Goal: Transaction & Acquisition: Purchase product/service

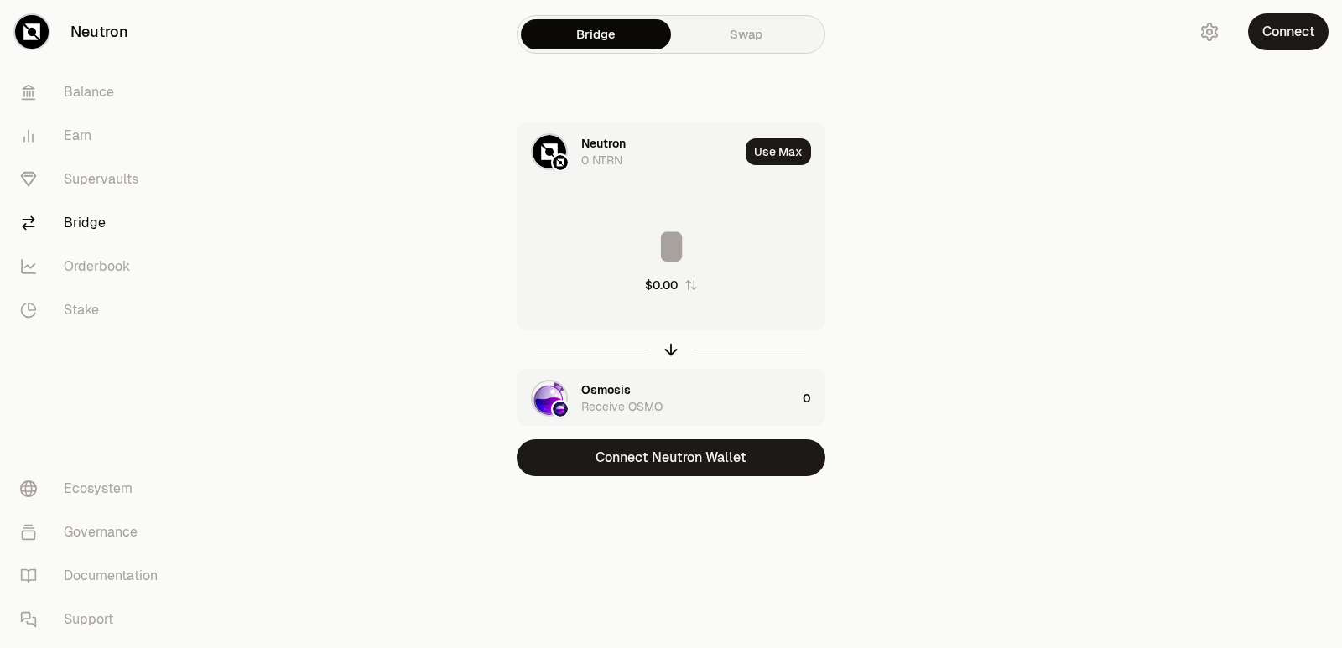
click at [610, 393] on div "Osmosis" at bounding box center [605, 390] width 49 height 17
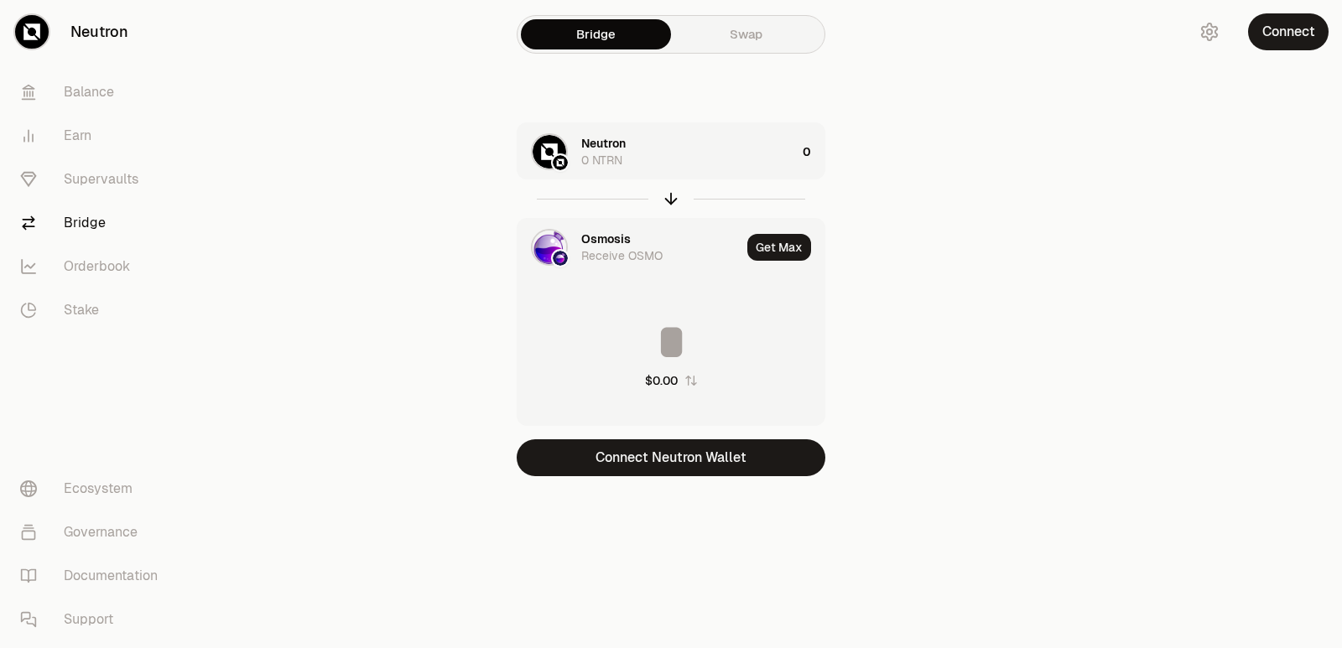
click at [624, 247] on div "Osmosis" at bounding box center [605, 239] width 49 height 17
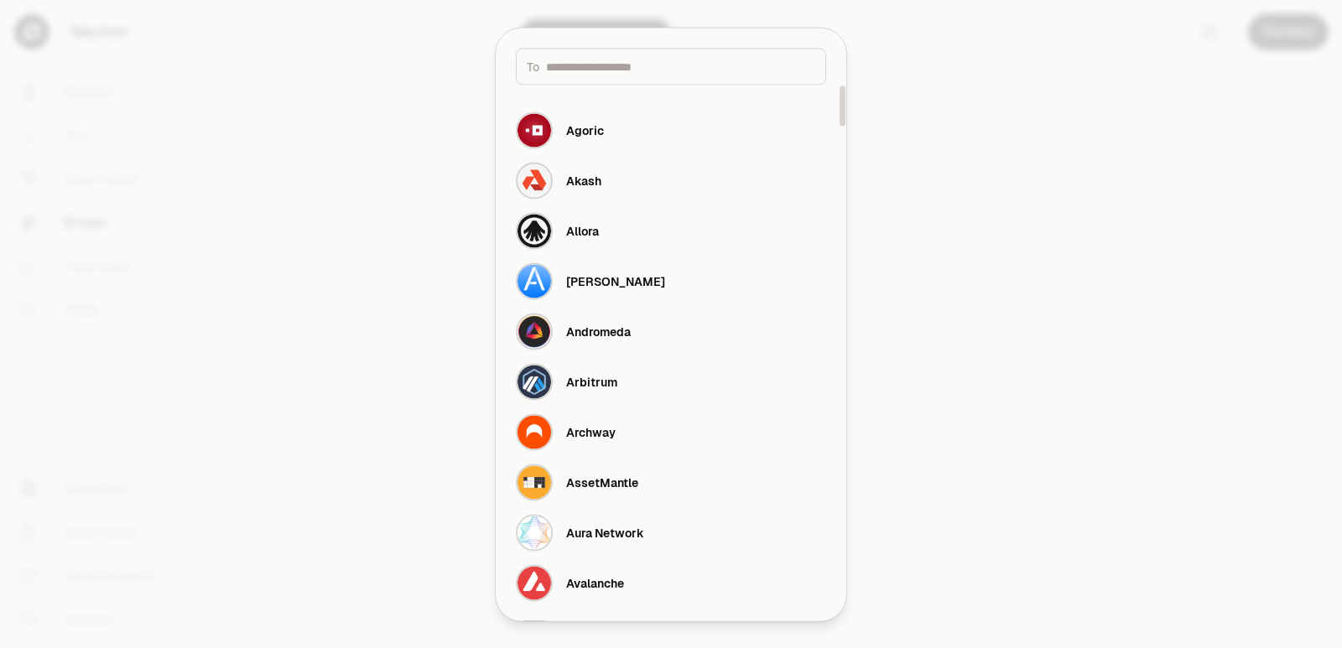
click at [591, 67] on input at bounding box center [680, 66] width 269 height 17
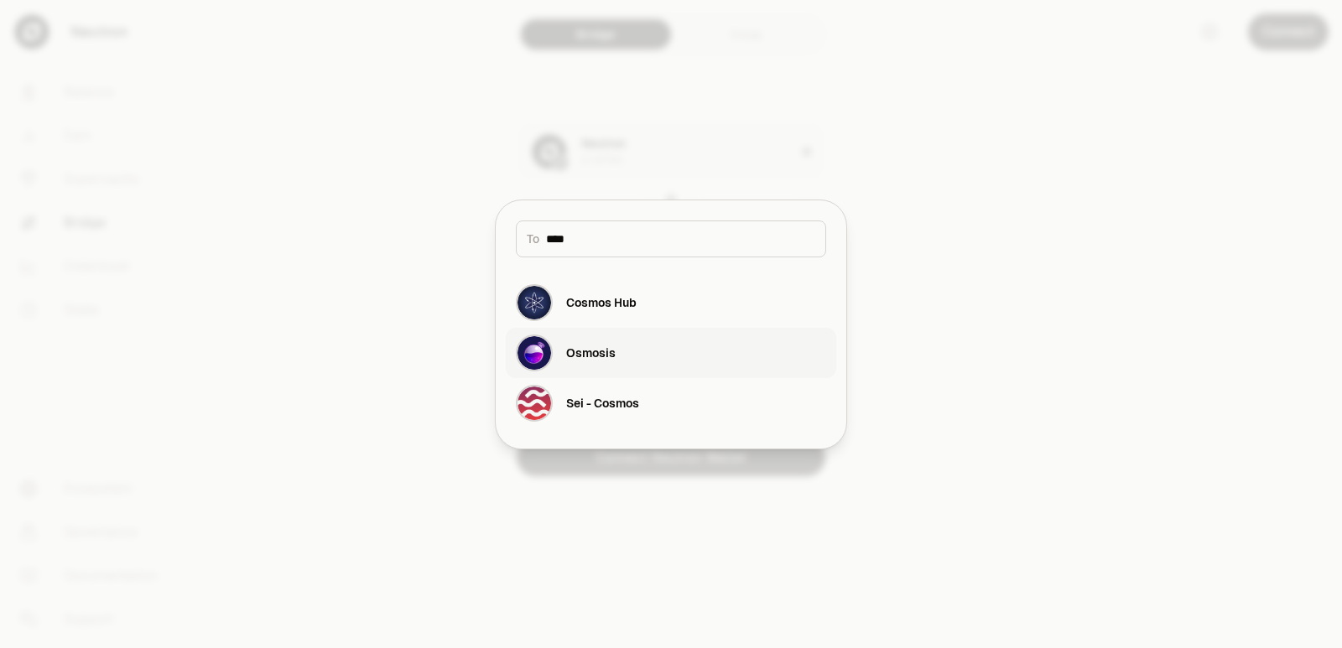
type input "****"
click at [570, 361] on div "Osmosis" at bounding box center [590, 353] width 49 height 17
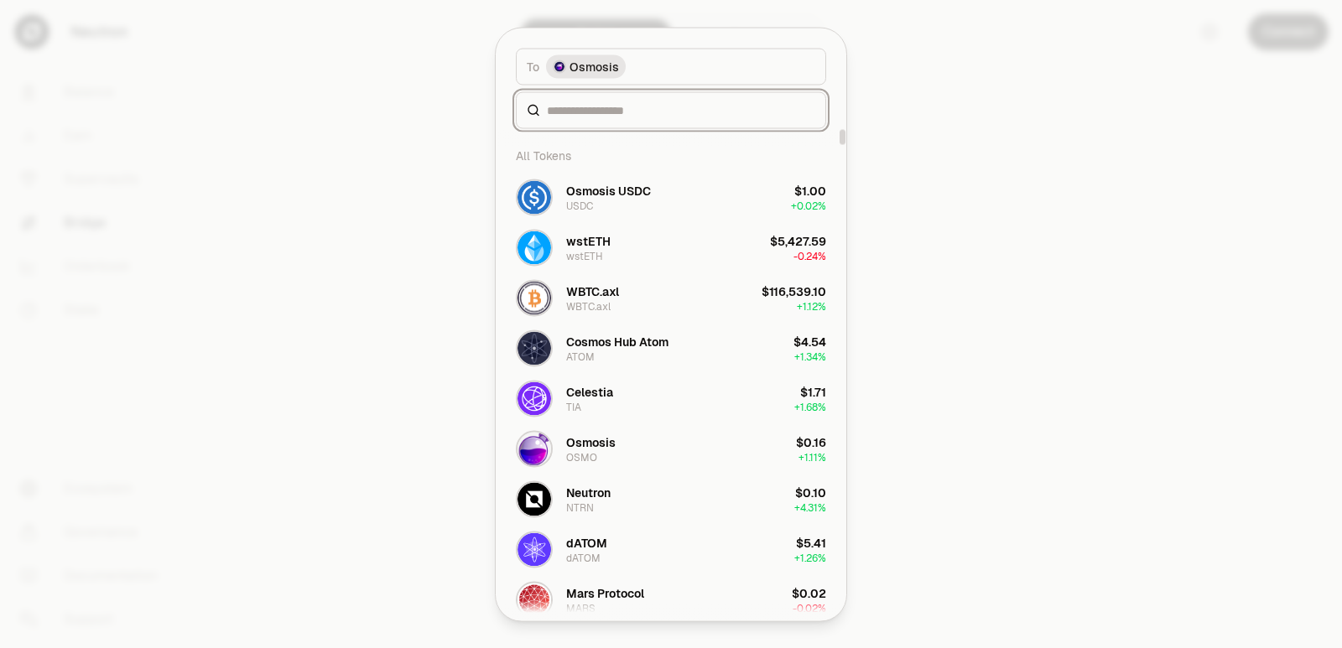
click at [588, 105] on input at bounding box center [681, 109] width 268 height 17
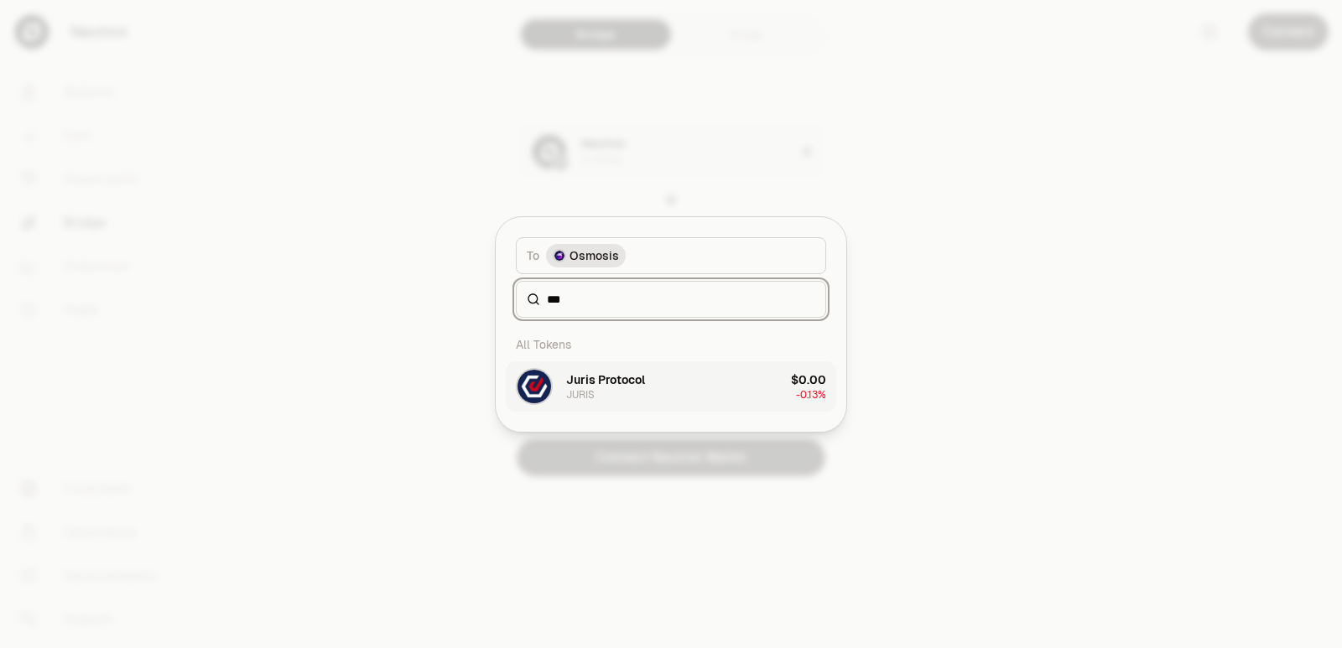
type input "***"
click at [593, 393] on div "JURIS" at bounding box center [580, 394] width 29 height 13
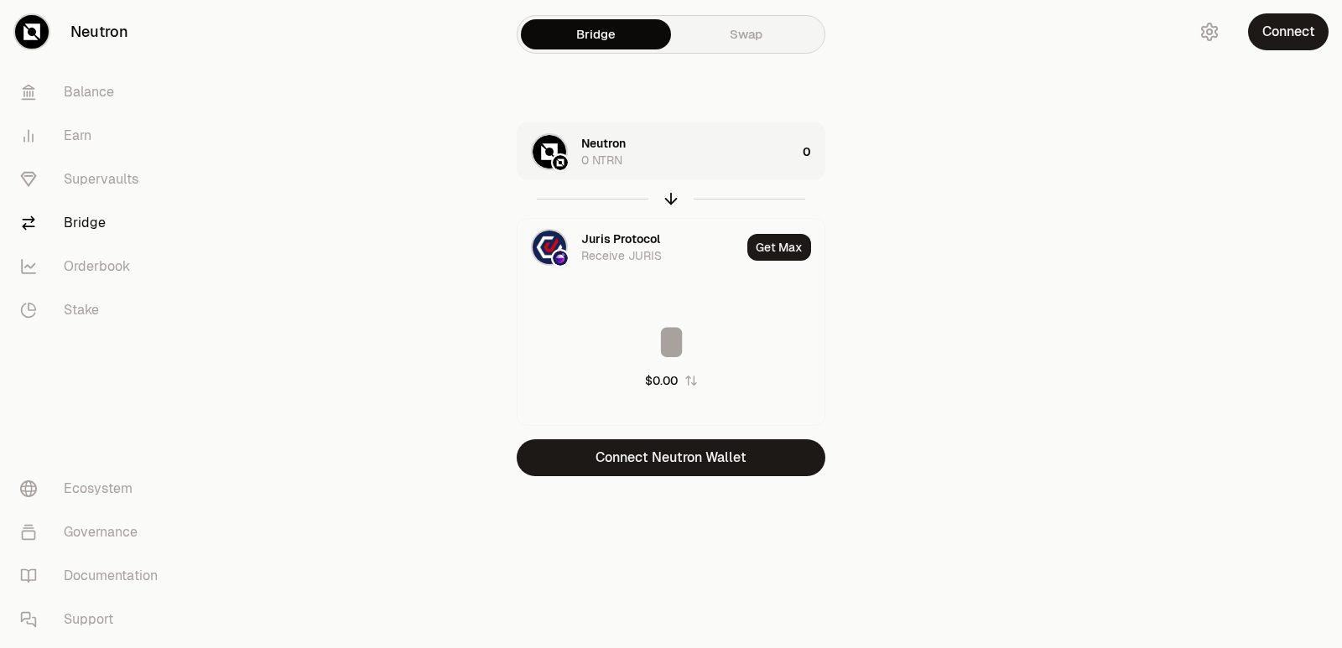
click at [661, 202] on div at bounding box center [671, 198] width 309 height 39
click at [672, 195] on icon "button" at bounding box center [671, 199] width 18 height 18
click at [612, 243] on div "Neutron" at bounding box center [603, 239] width 44 height 17
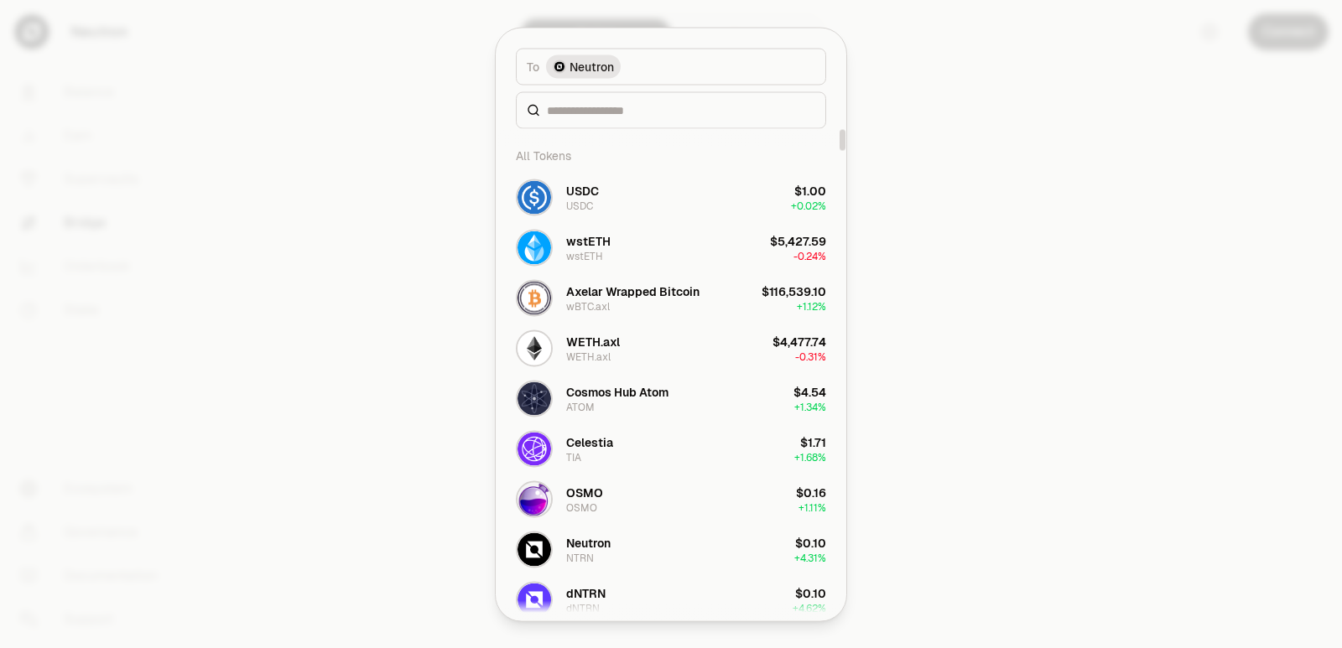
click at [897, 234] on div at bounding box center [671, 324] width 1342 height 648
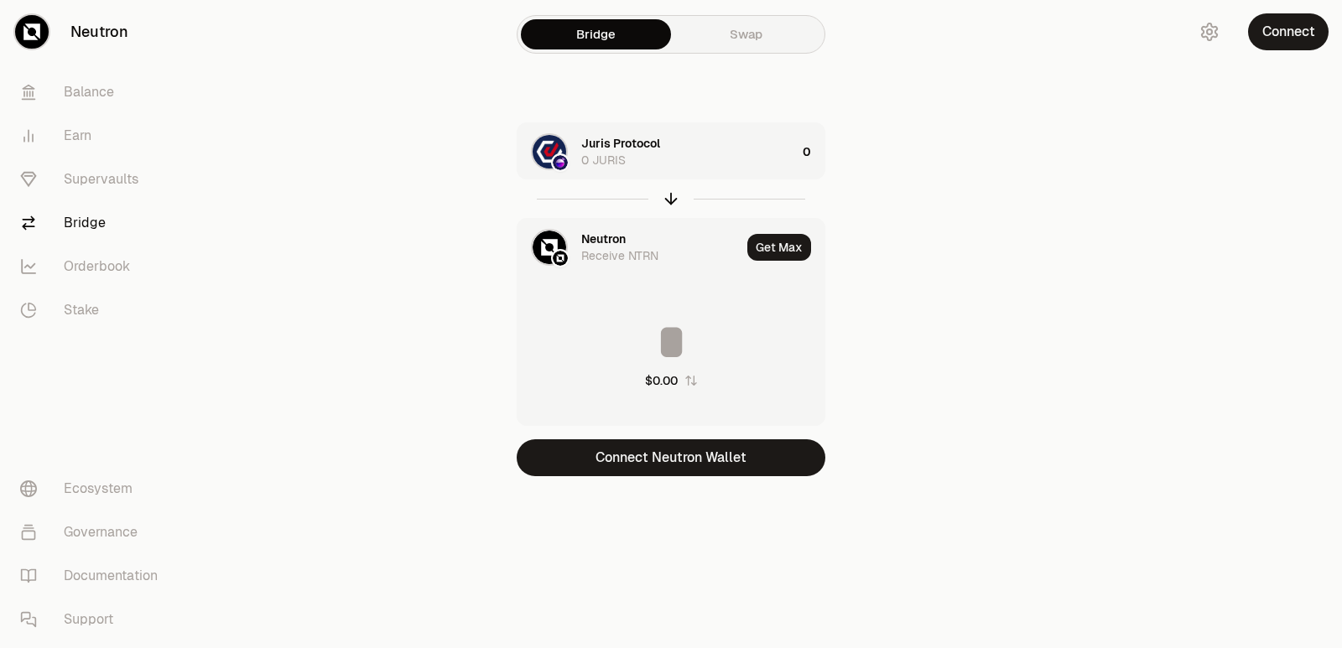
click at [622, 250] on div "Receive NTRN" at bounding box center [619, 255] width 77 height 17
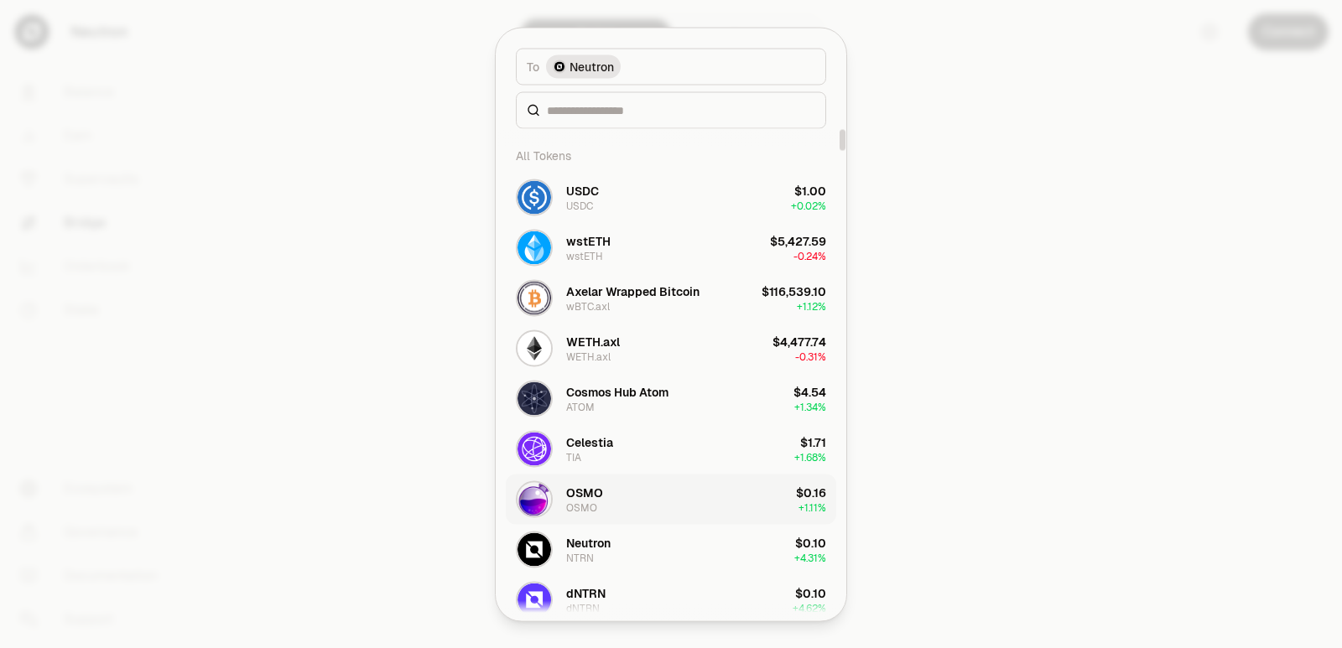
click at [618, 503] on button "OSMO OSMO $0.16 + 1.11%" at bounding box center [671, 499] width 330 height 50
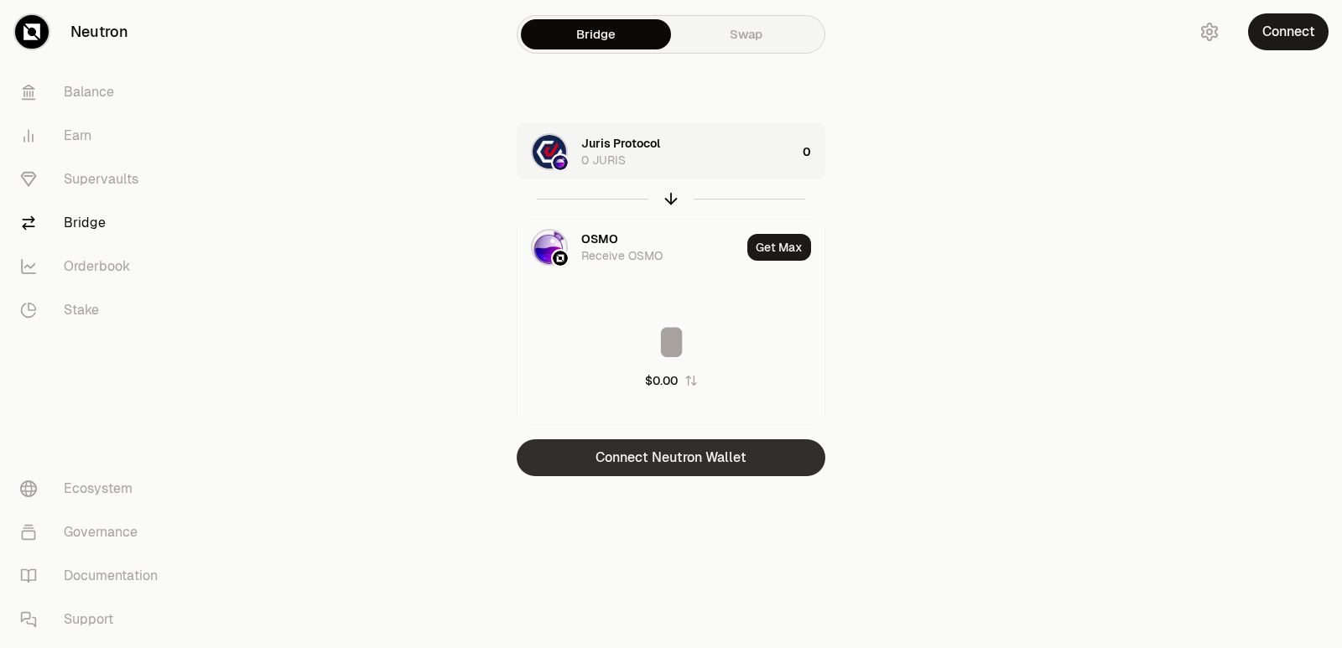
click at [662, 459] on button "Connect Neutron Wallet" at bounding box center [671, 458] width 309 height 37
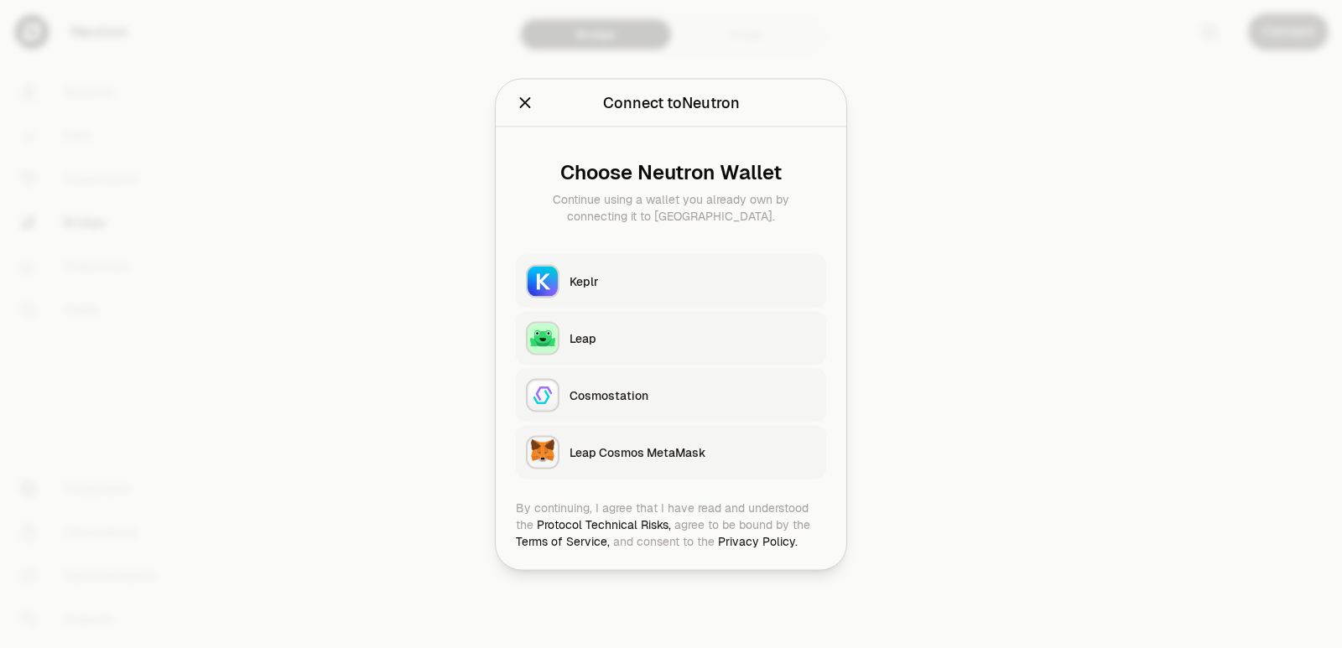
click at [642, 280] on div "Keplr" at bounding box center [693, 281] width 247 height 17
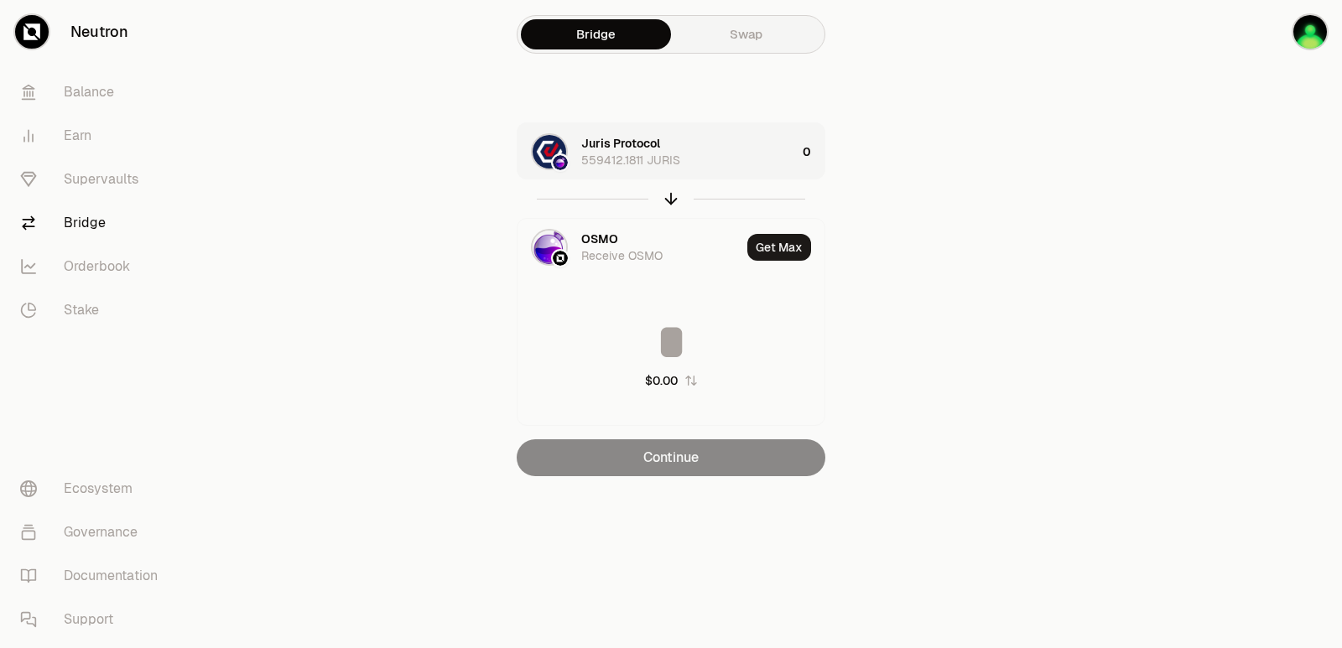
click at [738, 161] on div "Juris Protocol 559412.1811 JURIS" at bounding box center [688, 152] width 215 height 34
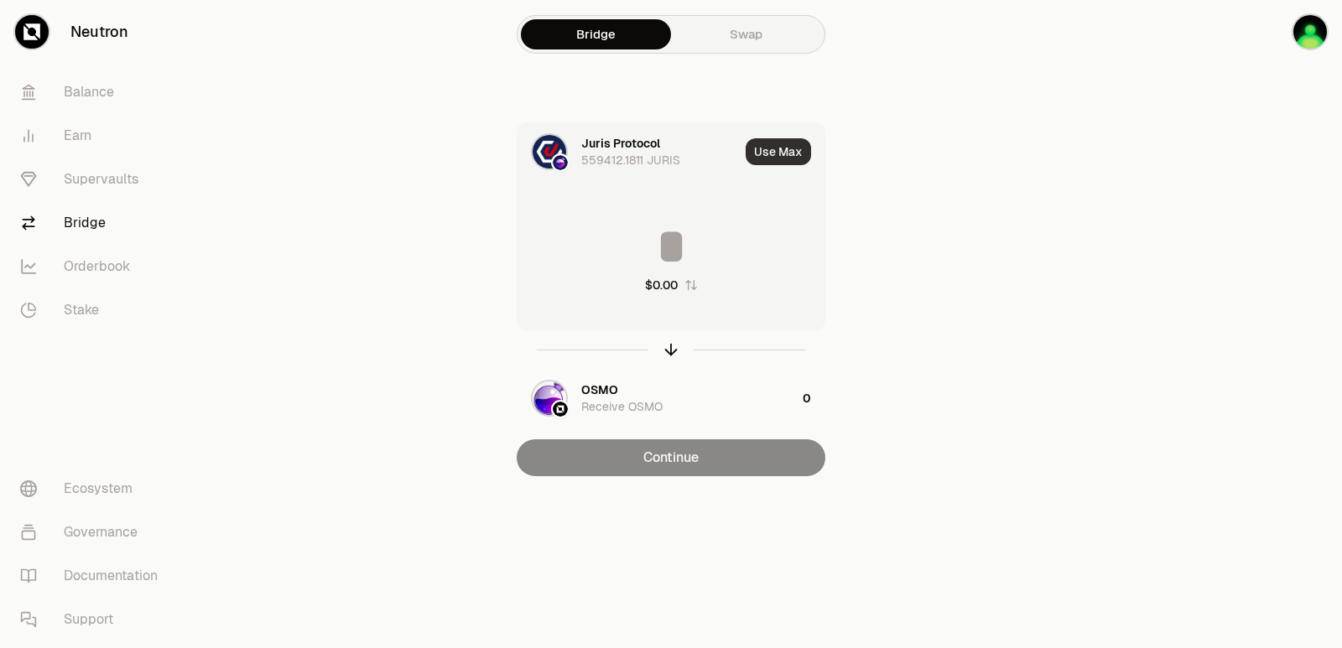
click at [799, 140] on button "Use Max" at bounding box center [778, 151] width 65 height 27
type input "**********"
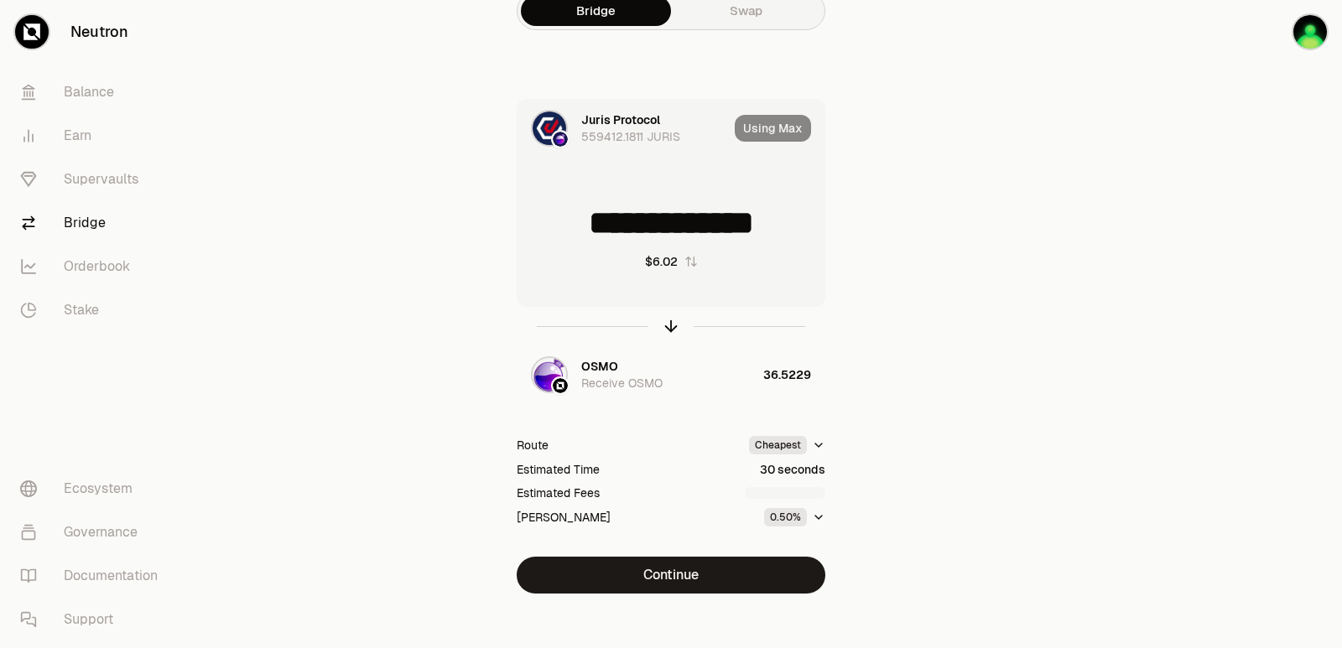
scroll to position [36, 0]
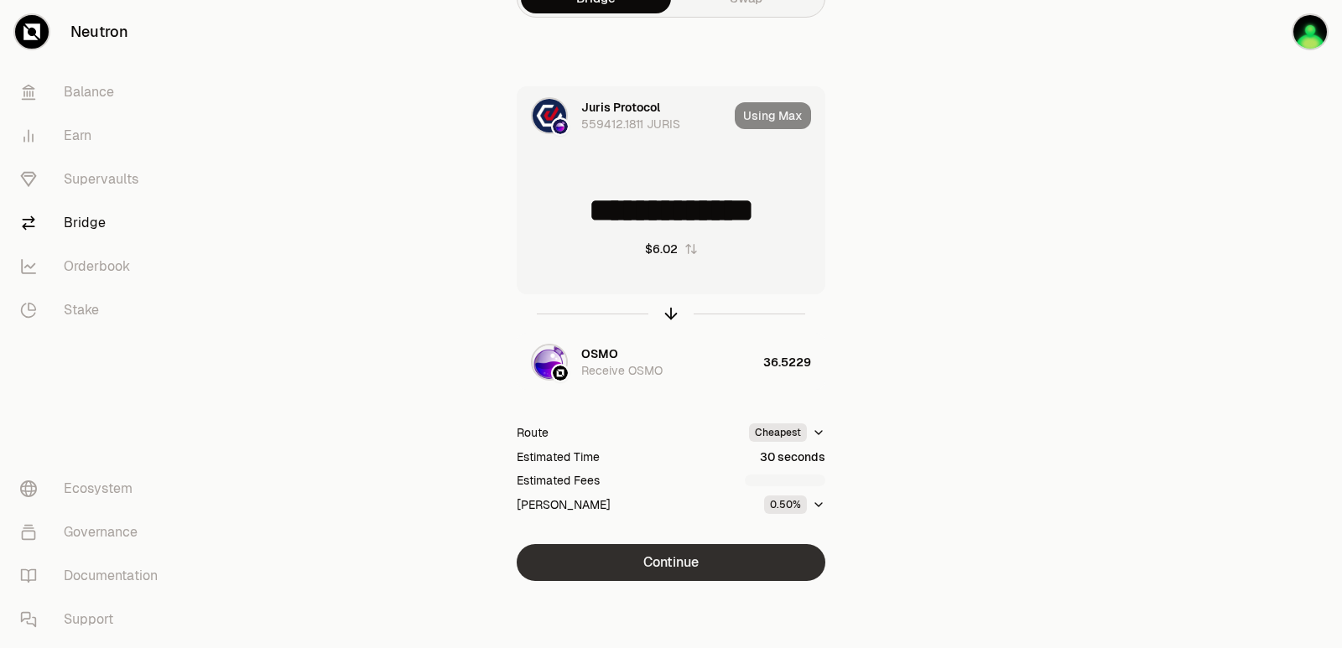
click at [705, 558] on button "Continue" at bounding box center [671, 562] width 309 height 37
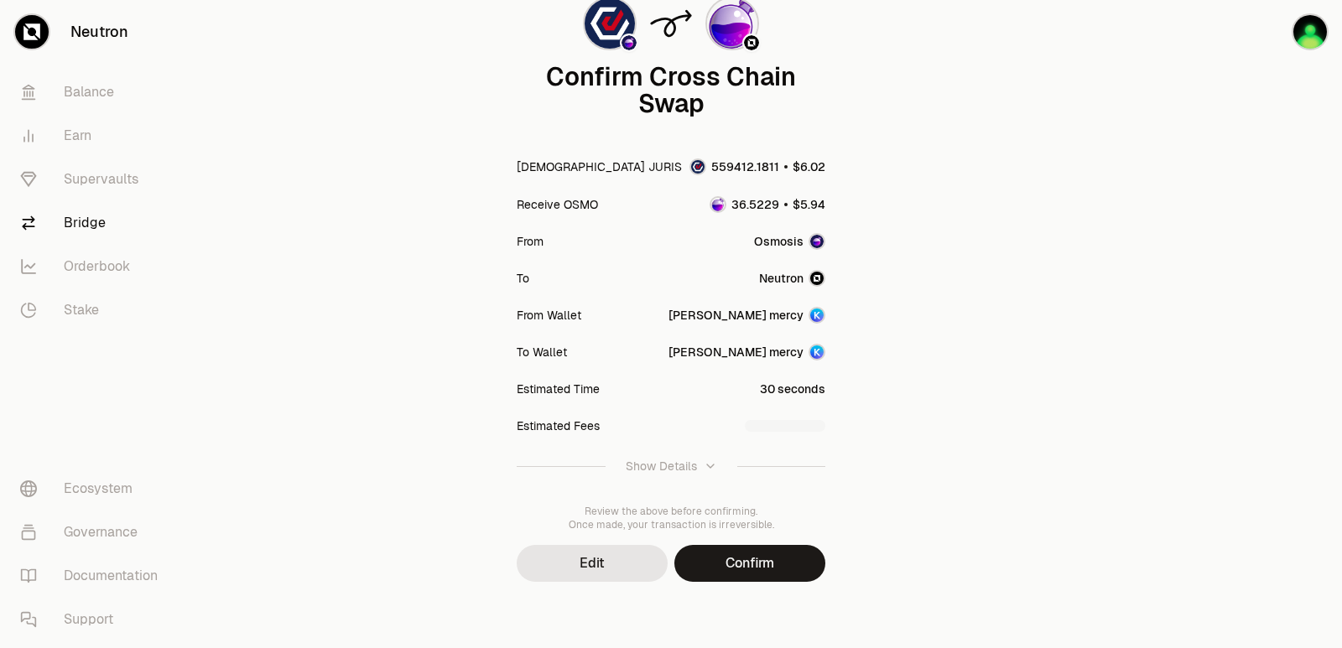
scroll to position [138, 0]
click at [746, 564] on button "Confirm" at bounding box center [749, 562] width 151 height 37
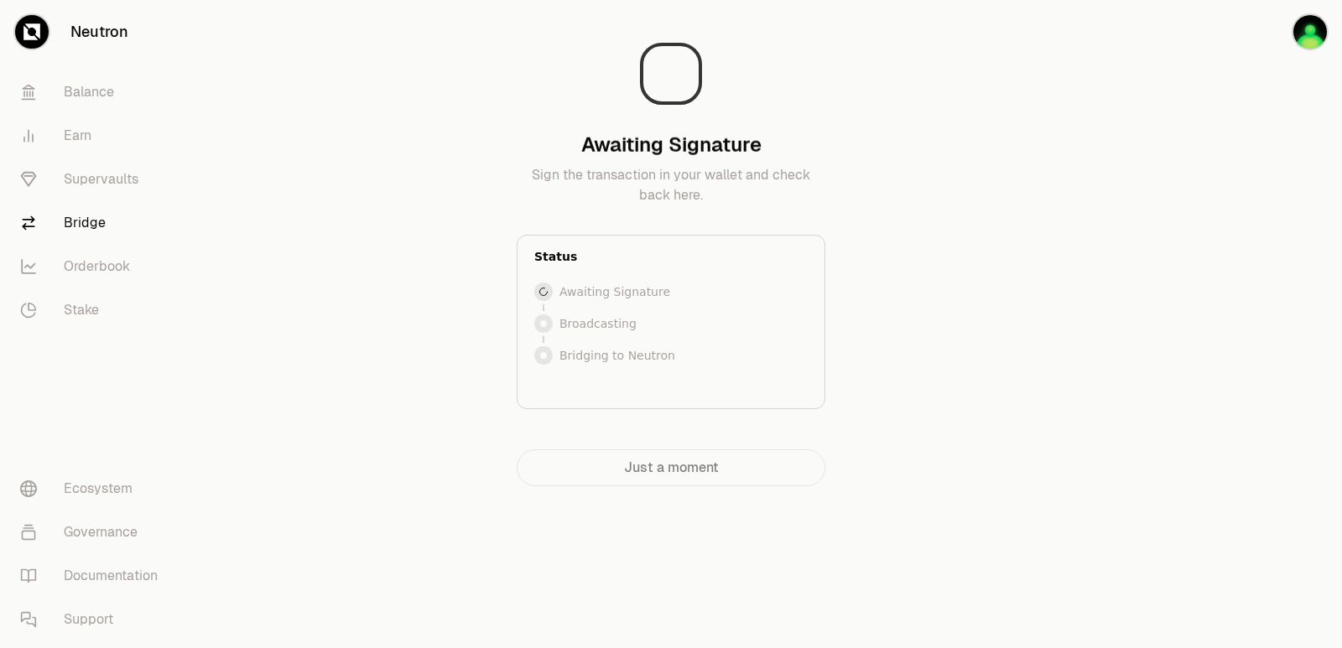
scroll to position [0, 0]
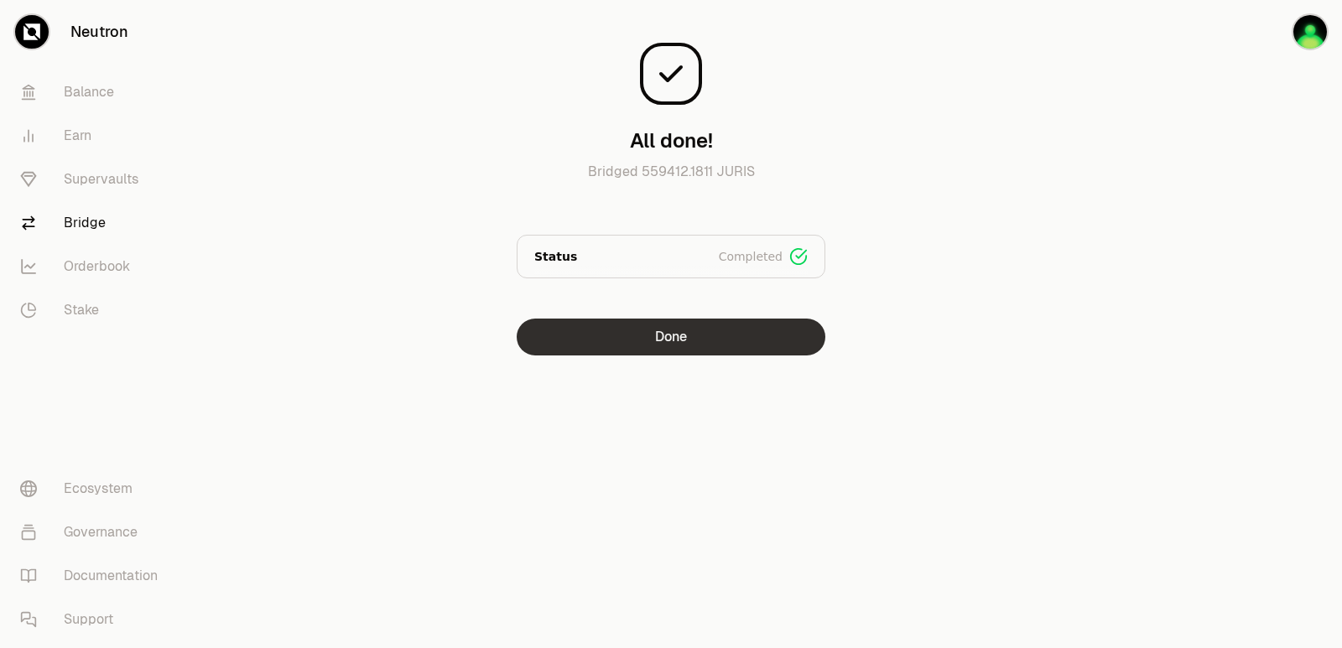
click at [657, 327] on button "Done" at bounding box center [671, 337] width 309 height 37
